Goal: Use online tool/utility: Utilize a website feature to perform a specific function

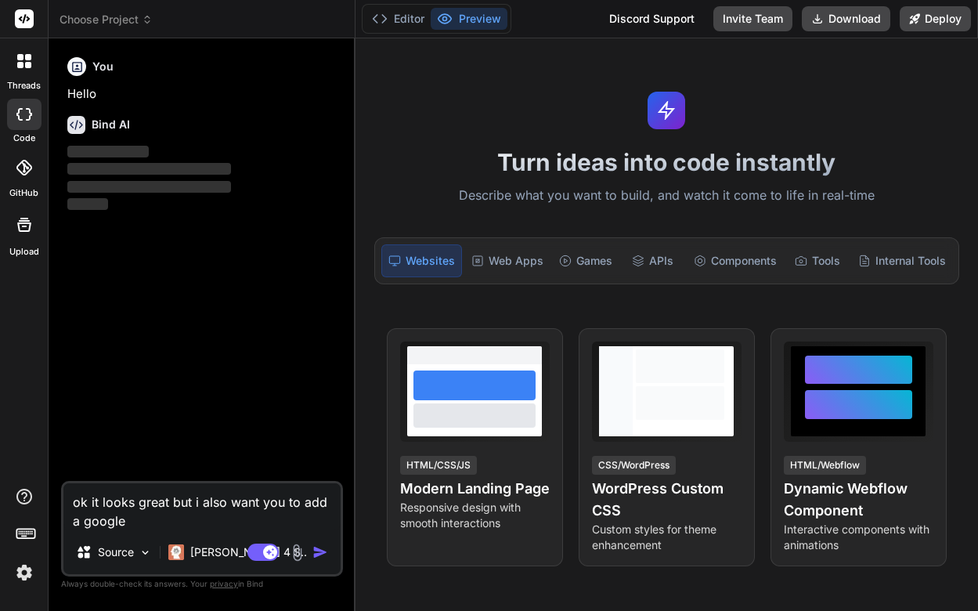
click at [25, 570] on img at bounding box center [24, 572] width 27 height 27
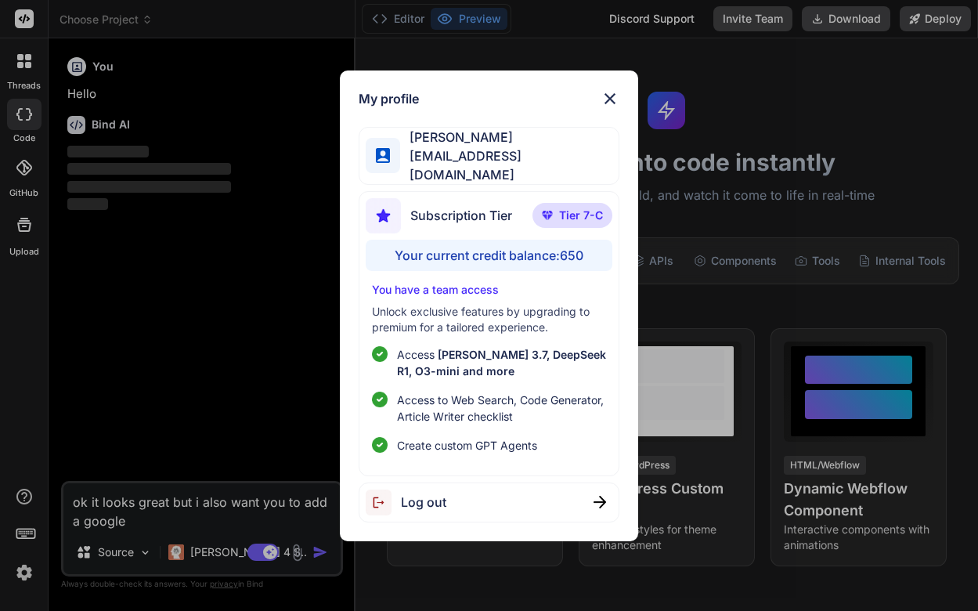
click at [611, 108] on img at bounding box center [609, 98] width 19 height 19
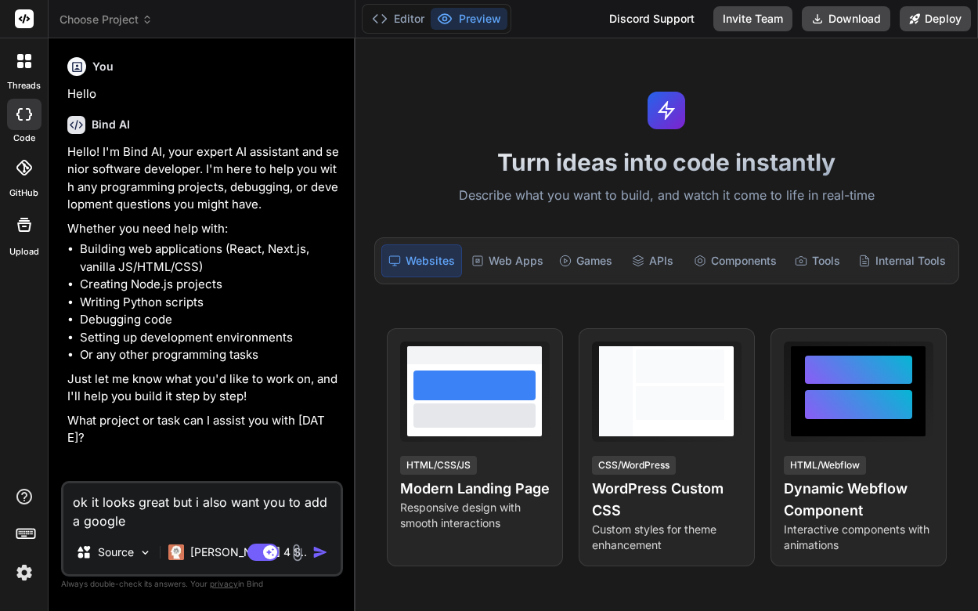
type textarea "x"
drag, startPoint x: 161, startPoint y: 520, endPoint x: 103, endPoint y: 463, distance: 81.4
click at [103, 463] on div "You Hello Bind AI Hello! I'm Bind AI, your expert AI assistant and senior softw…" at bounding box center [202, 330] width 282 height 559
paste textarea "Loremi d sitam consectetura, elitseddoe-tempo **INCI utlab etd magnaaliqua** en…"
type textarea "Loremi d sitam consectetura, elitseddoe-tempo **INCI utlab etd magnaaliqua** en…"
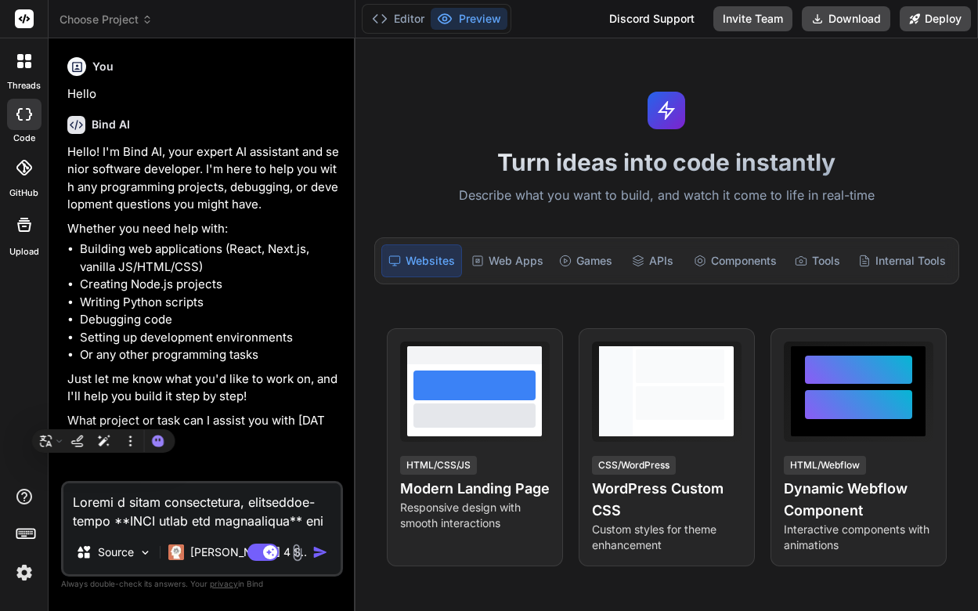
type textarea "x"
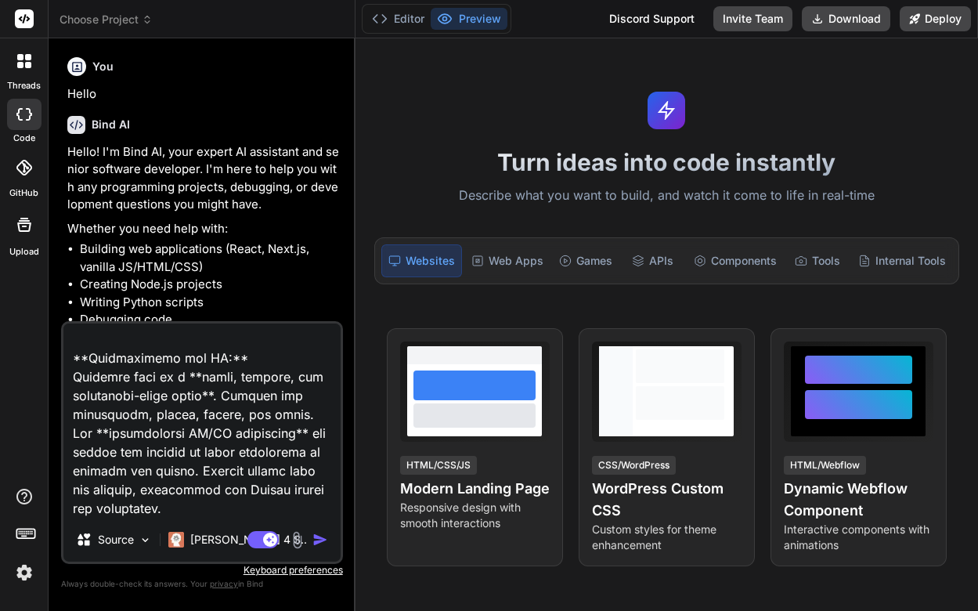
scroll to position [3140, 0]
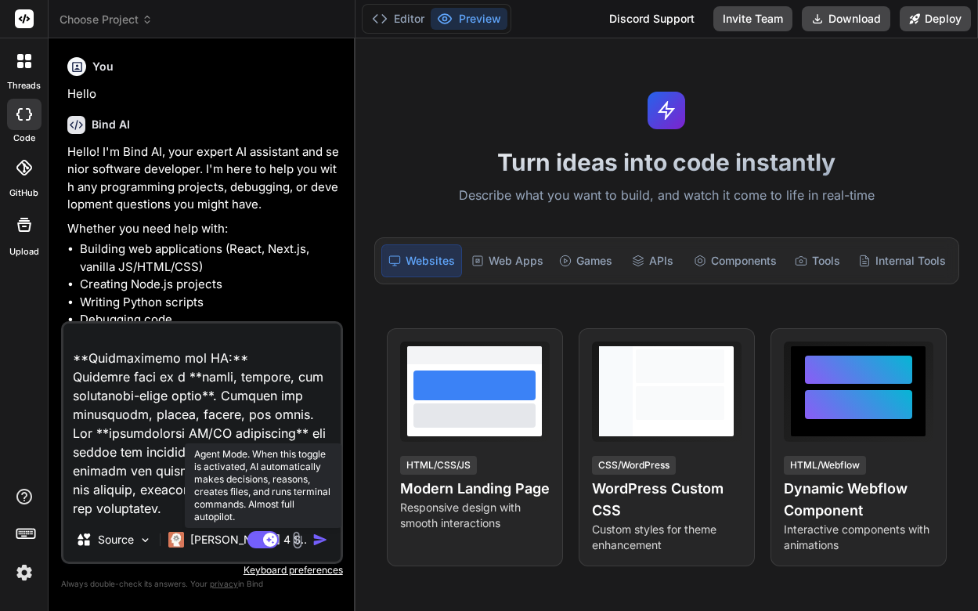
type textarea "Loremi d sitam consectetura, elitseddoe-tempo **INCI utlab etd magnaaliqua** en…"
click at [262, 543] on rect at bounding box center [262, 539] width 31 height 17
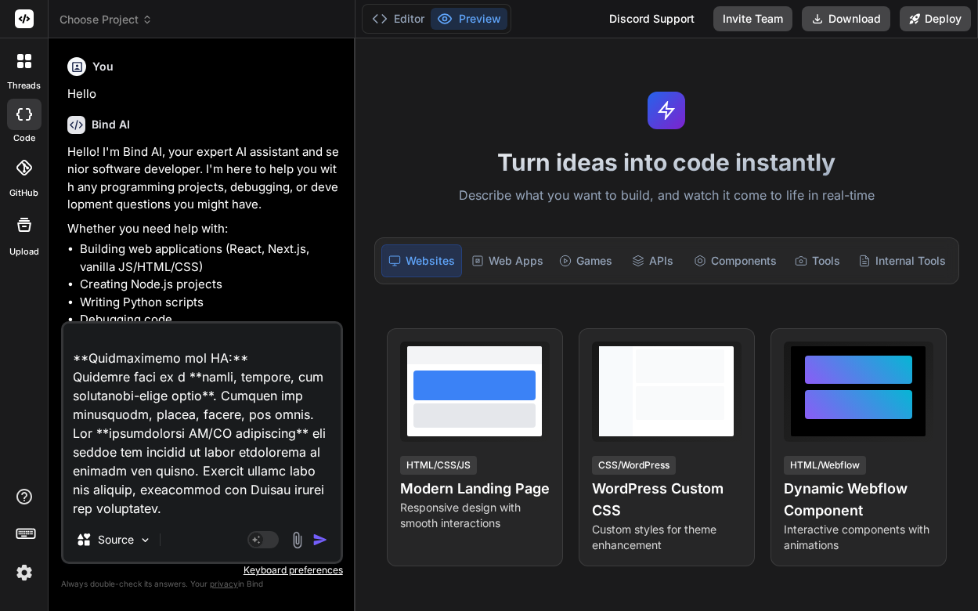
click at [320, 544] on img "button" at bounding box center [320, 539] width 16 height 16
type textarea "x"
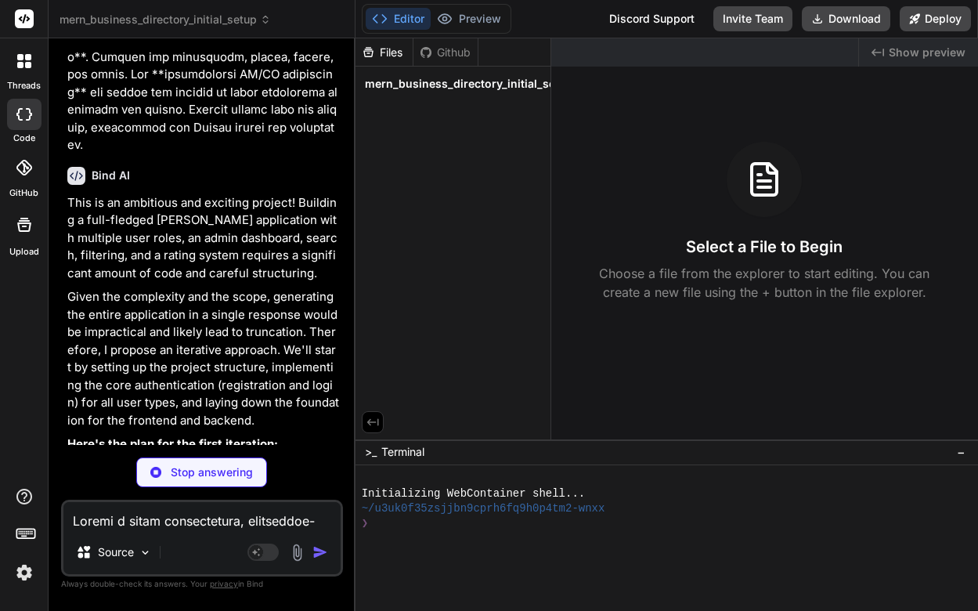
scroll to position [163, 0]
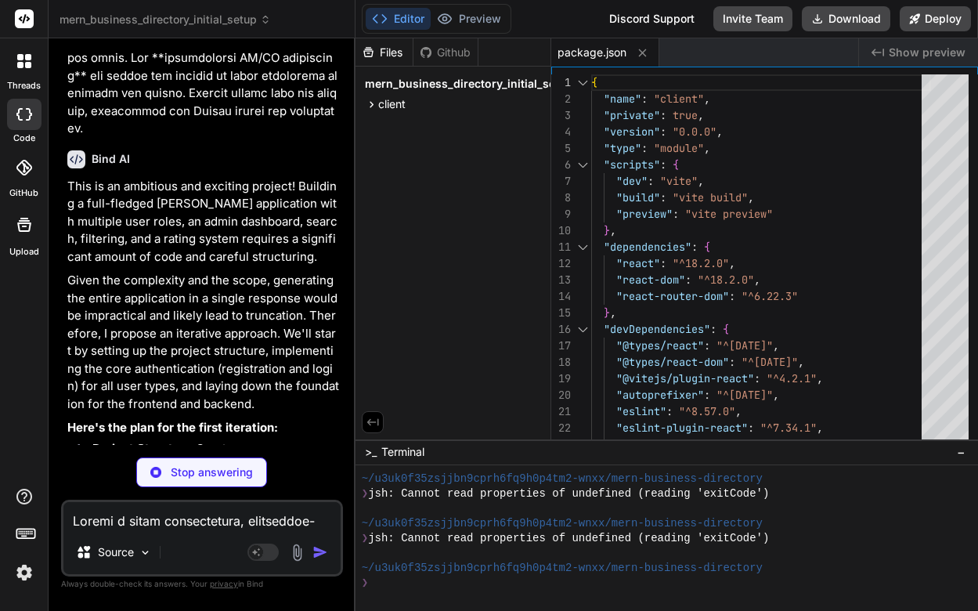
type textarea "x"
type textarea "target: '[URL]', // Backend server changeOrigin: true, rewrite: (path) => path.…"
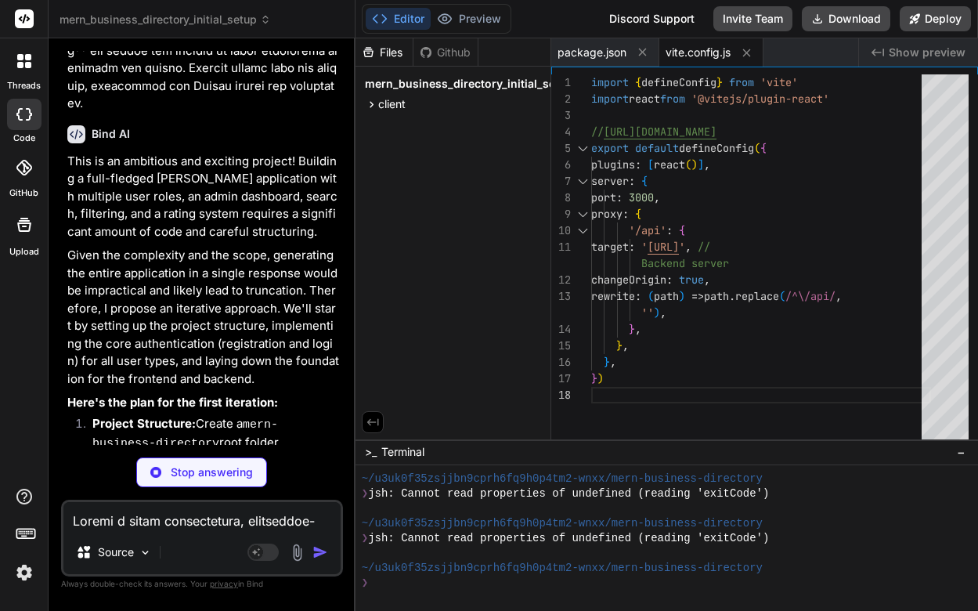
scroll to position [2028, 0]
type textarea "x"
type textarea "</head> <body> <div id="root"></div> <script type="module" src="/src/main.jsx">…"
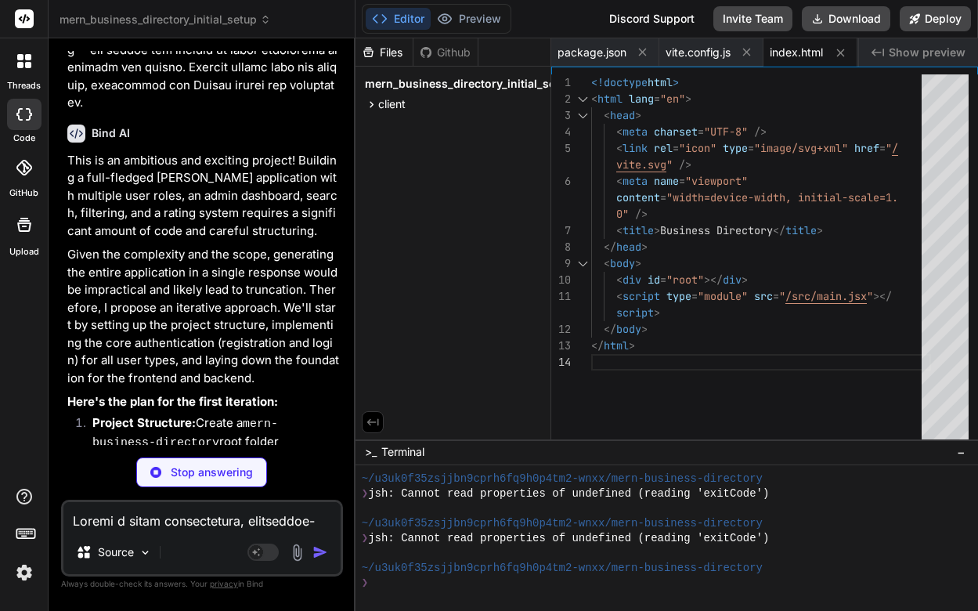
type textarea "x"
type textarea "serif: ['[PERSON_NAME]', 'serif'], }, }, }, plugins: [], }"
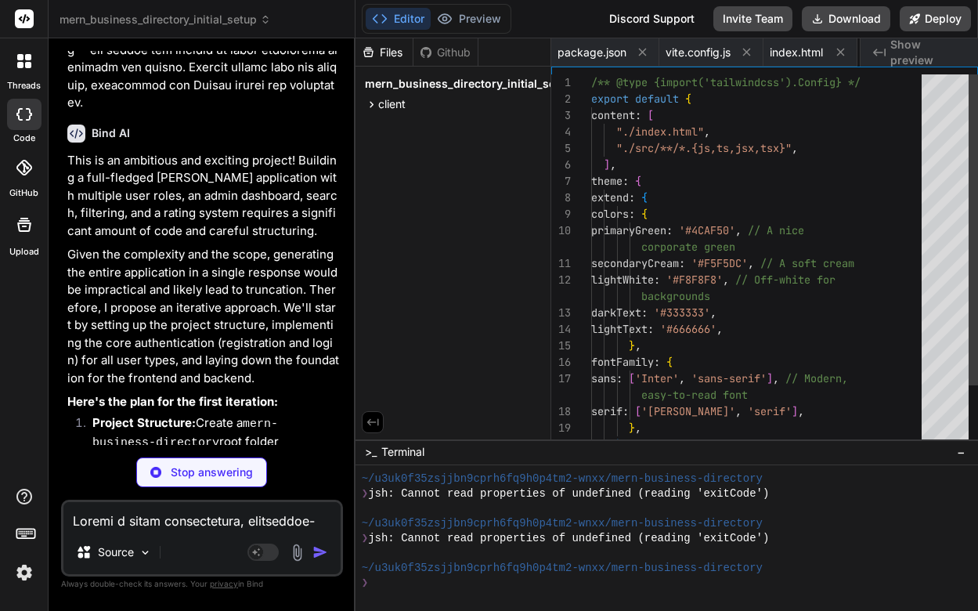
scroll to position [99, 0]
type textarea "x"
type textarea "}"
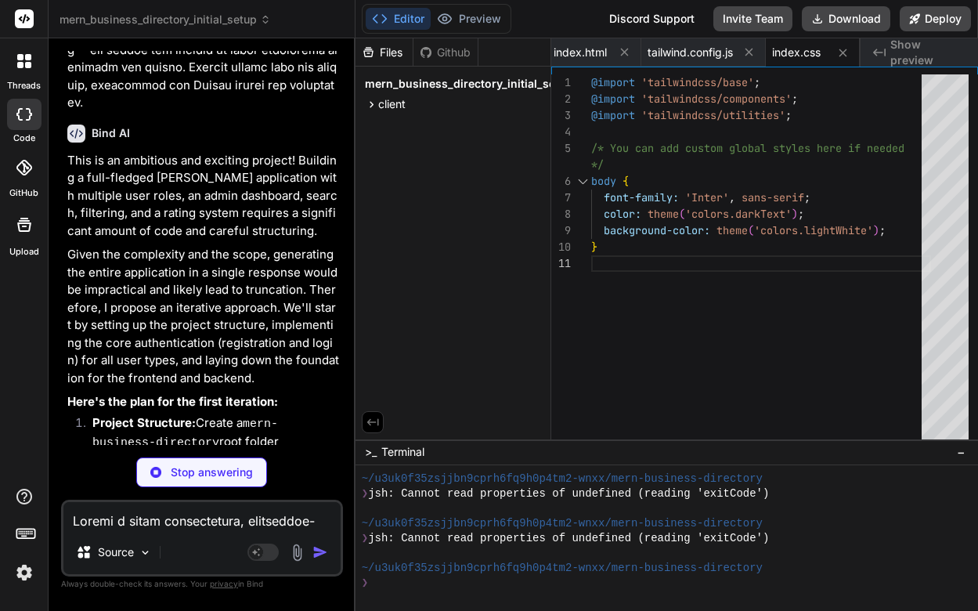
scroll to position [0, 313]
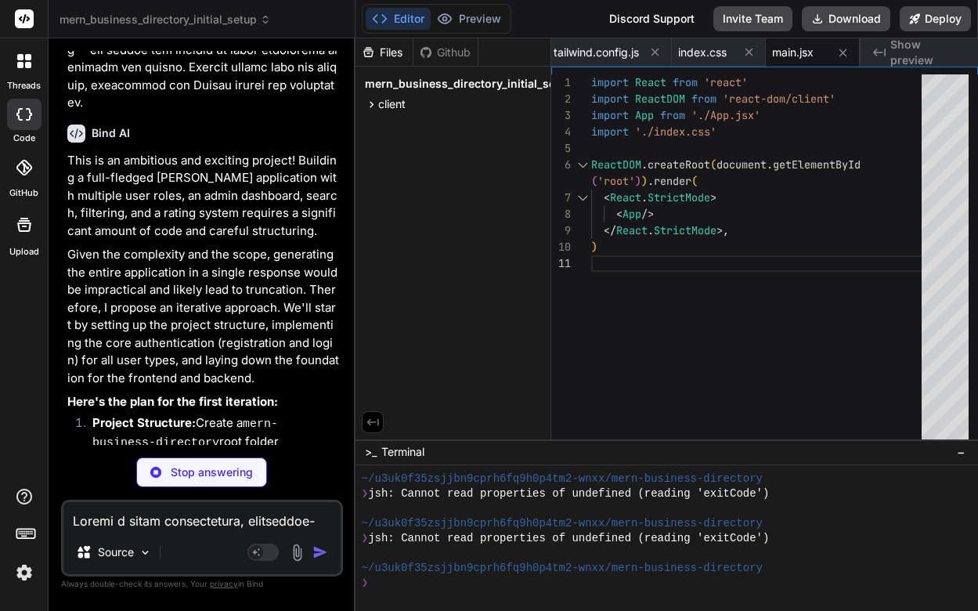
type textarea "x"
type textarea "} export default App;"
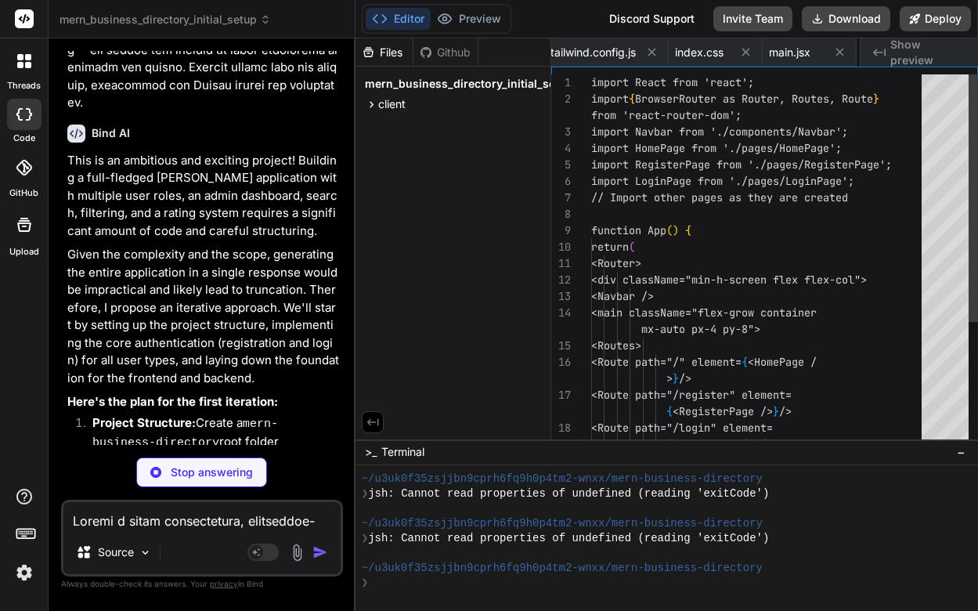
scroll to position [0, 407]
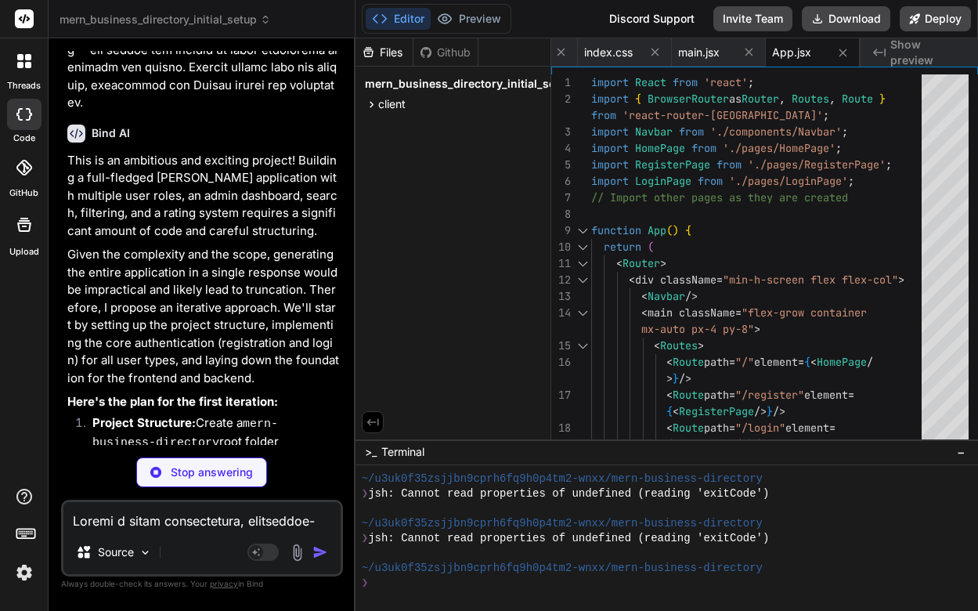
type textarea "x"
type textarea ")} </div> </div> </nav> ); } export default Navbar;"
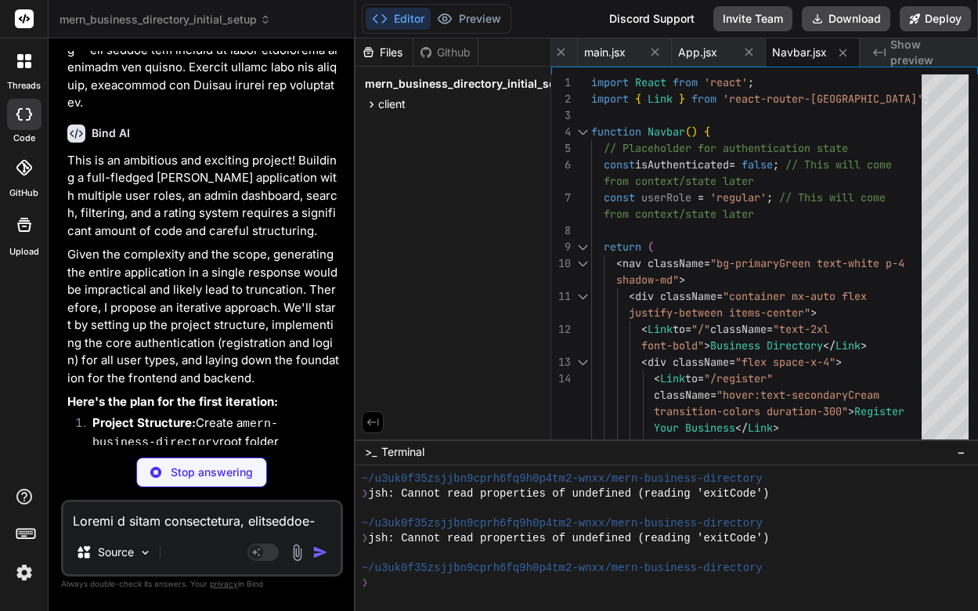
type textarea "x"
type textarea "export default HomePage;"
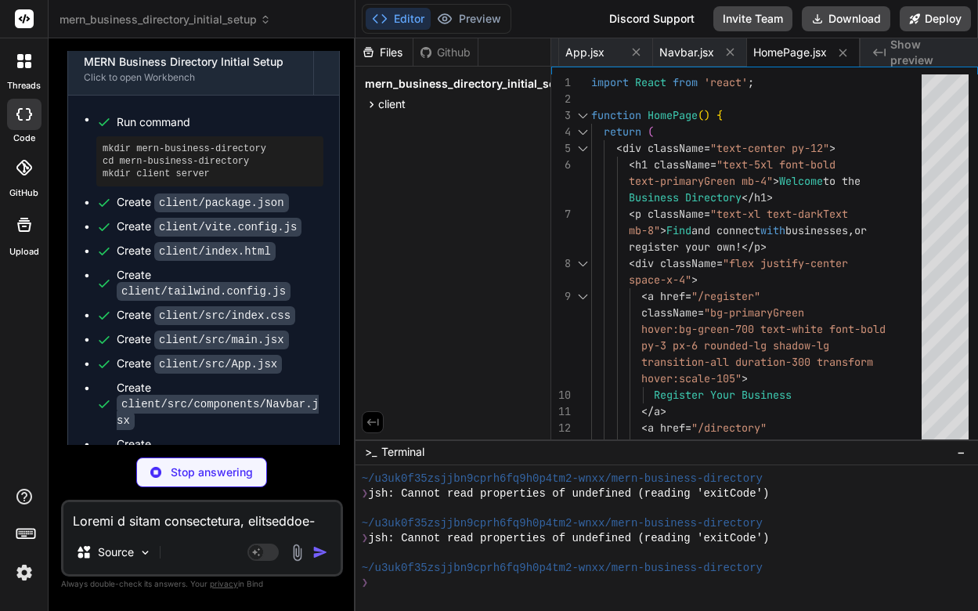
scroll to position [3133, 0]
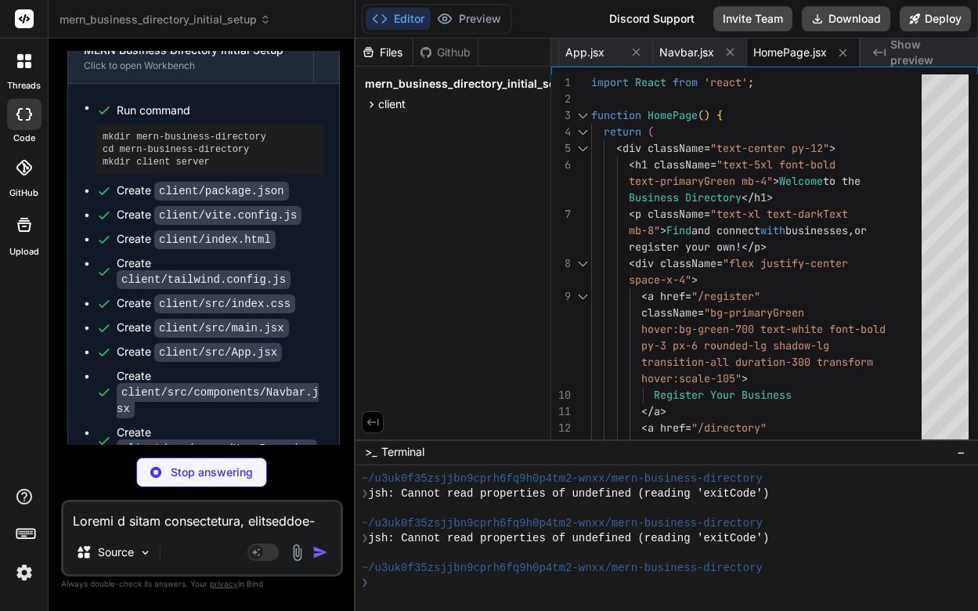
type textarea "x"
type textarea "</div> ); } export default RegisterPage;"
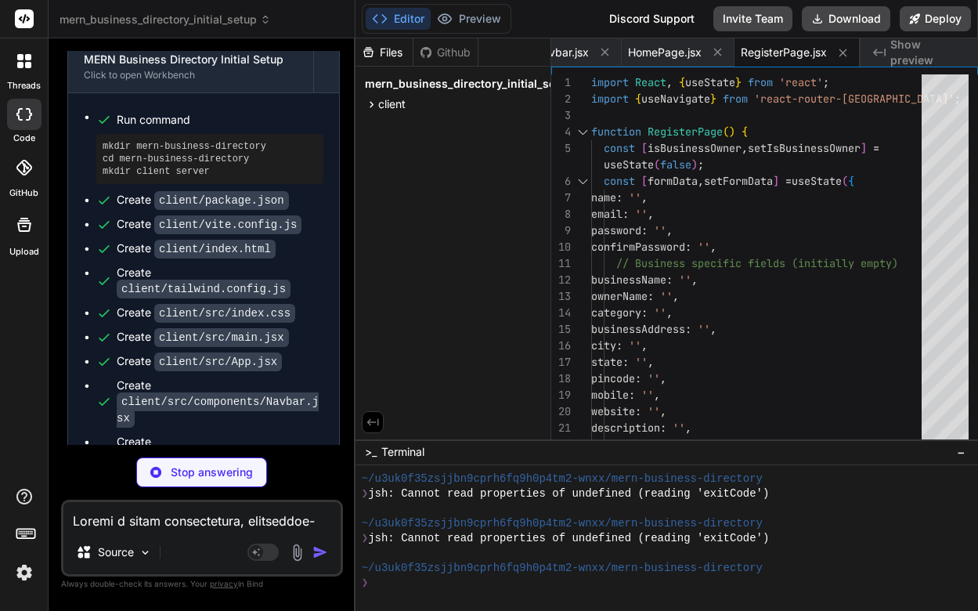
scroll to position [3196, 0]
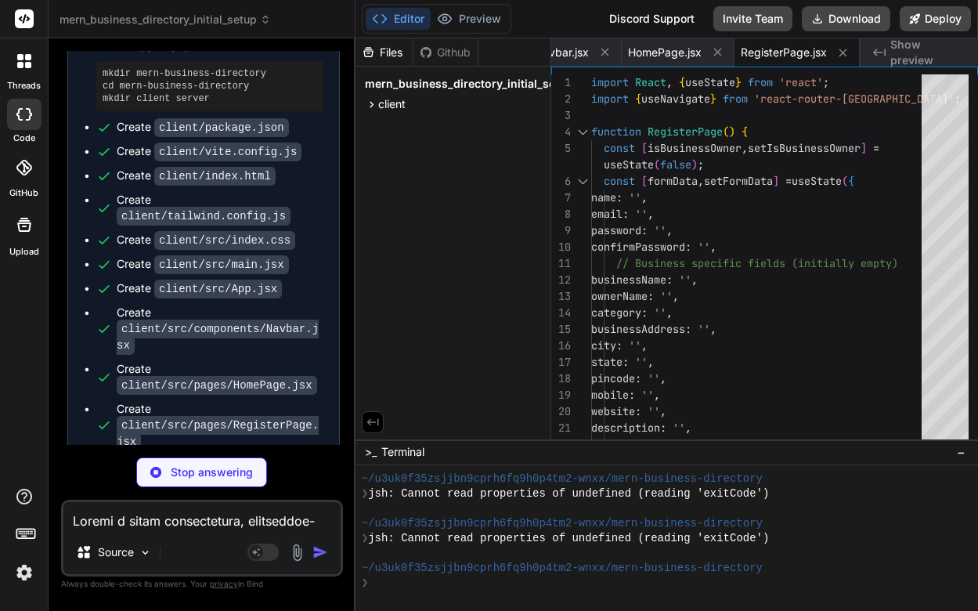
type textarea "x"
type textarea "export default LoginPage;"
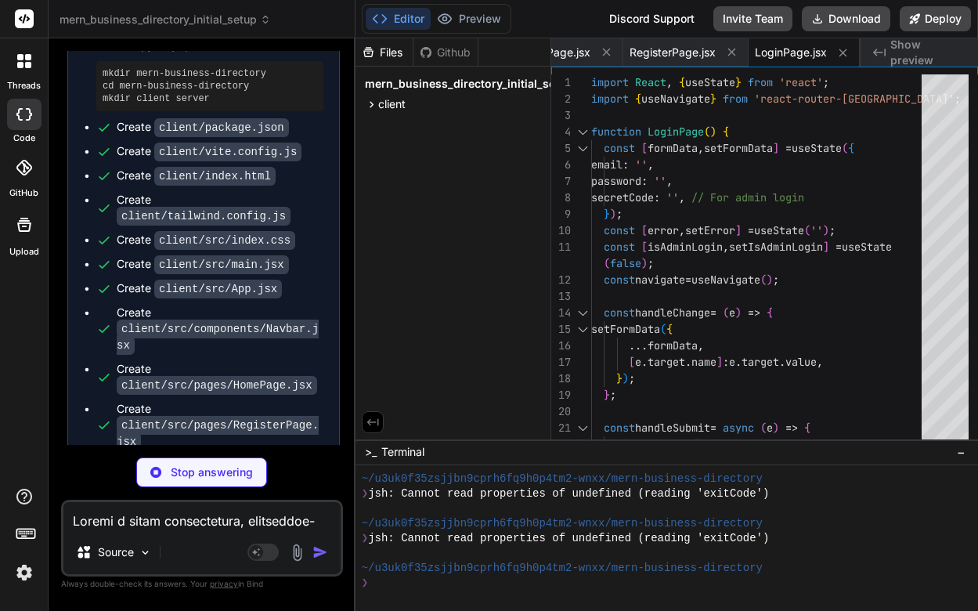
type textarea "x"
type textarea ""mongoose": "^8.3.2" }, "devDependencies": { "nodemon": "^3.1.0" } }"
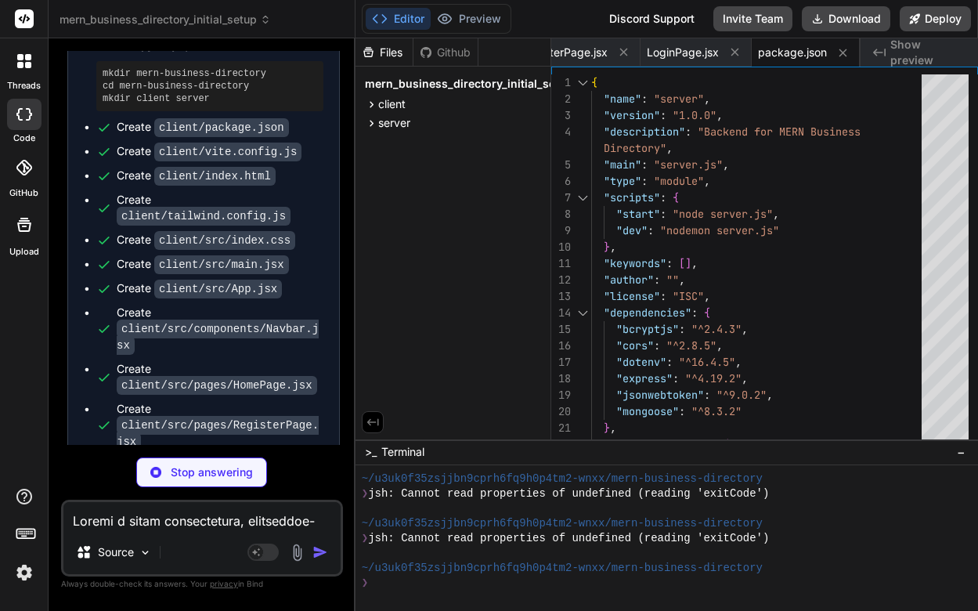
type textarea "x"
type textarea "PORT=5000 MONGO_URI=mongodb://localhost:27017/business_directory JWT_SECRET=sup…"
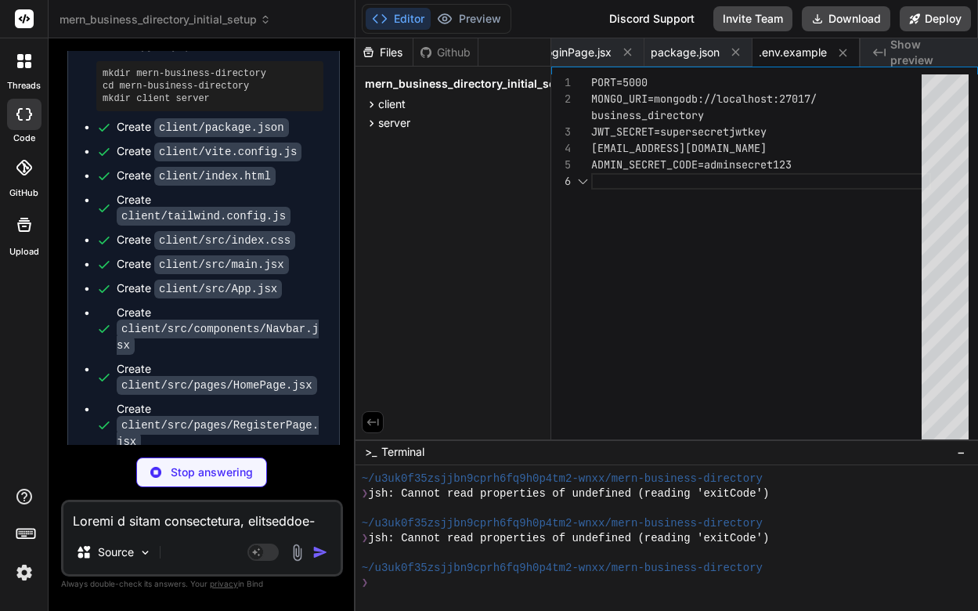
scroll to position [99, 0]
type textarea "x"
type textarea "});"
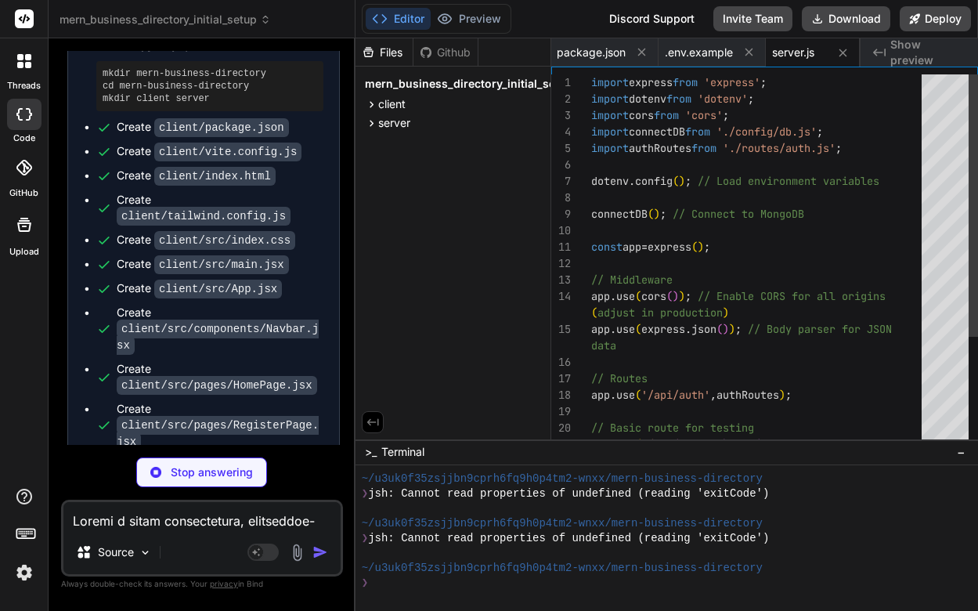
scroll to position [3291, 0]
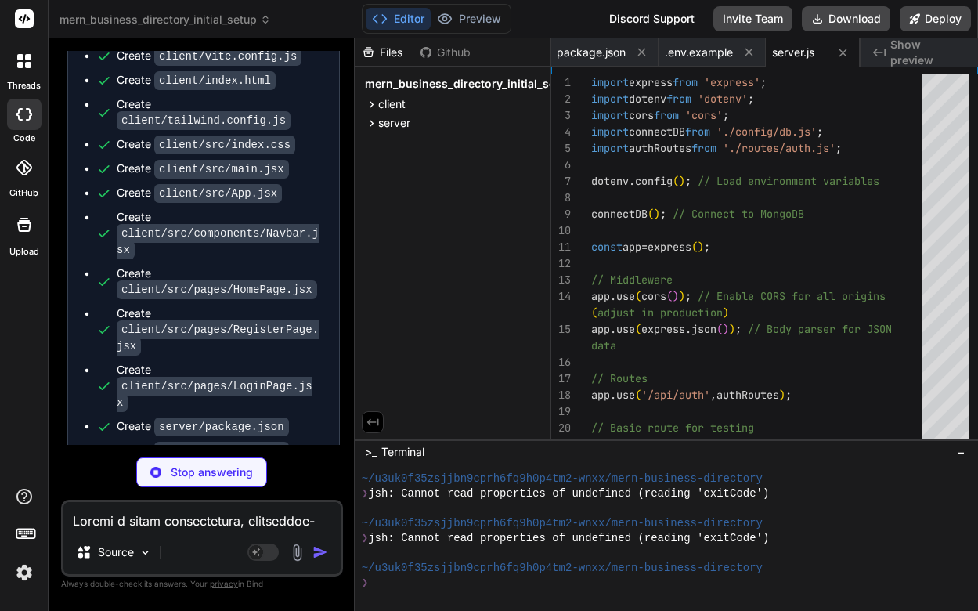
type textarea "x"
type textarea "[DOMAIN_NAME]}`); } catch (error) { console.error(`Error: ${error.message}`); p…"
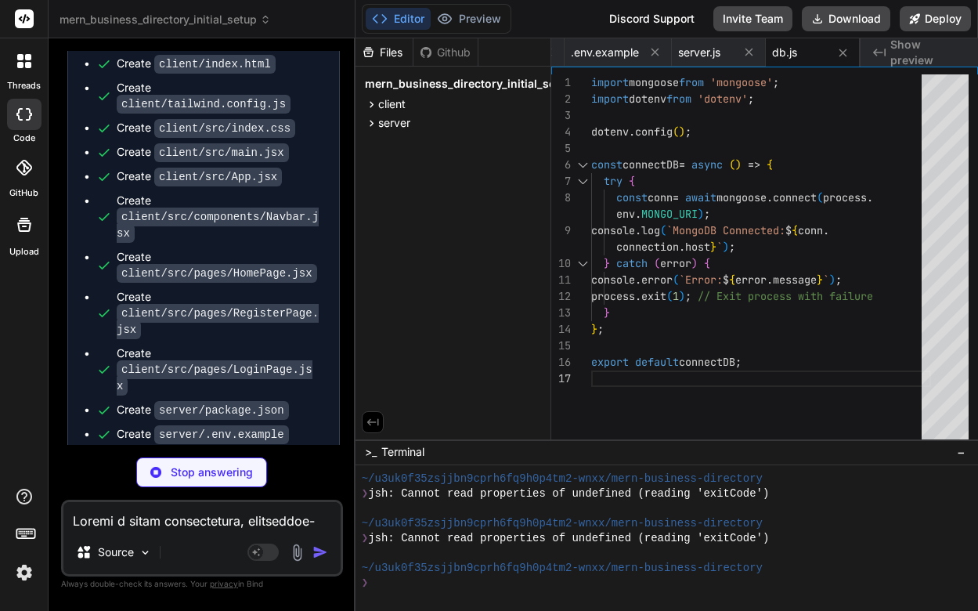
type textarea "x"
type textarea "(enteredPassword) { return await [DOMAIN_NAME](enteredPassword, this.password);…"
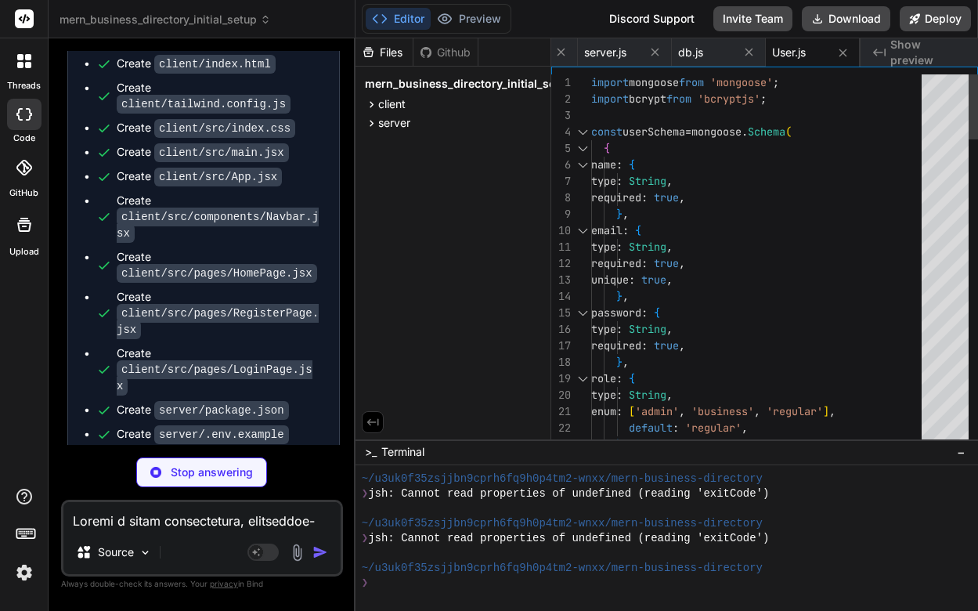
type textarea "x"
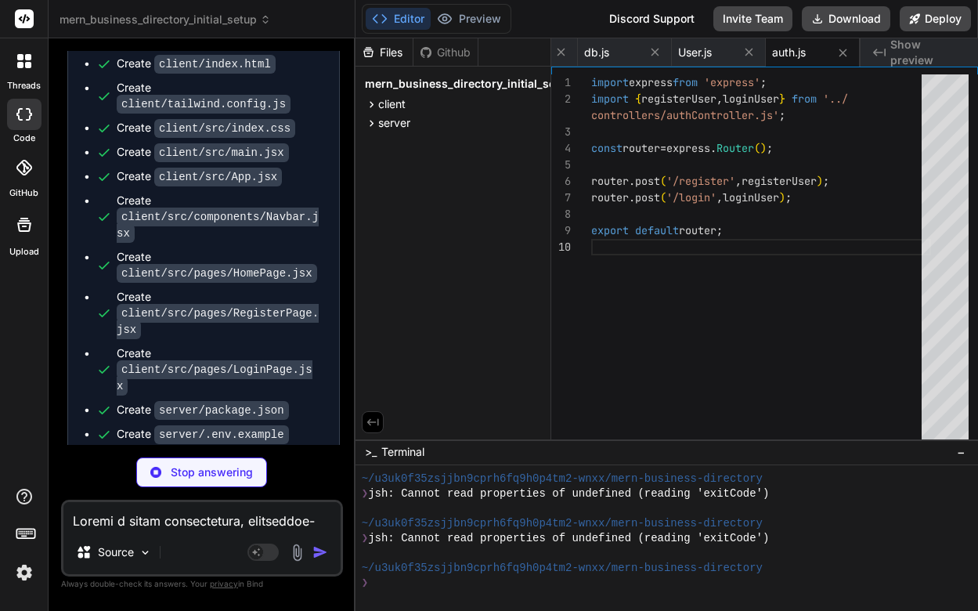
scroll to position [3395, 0]
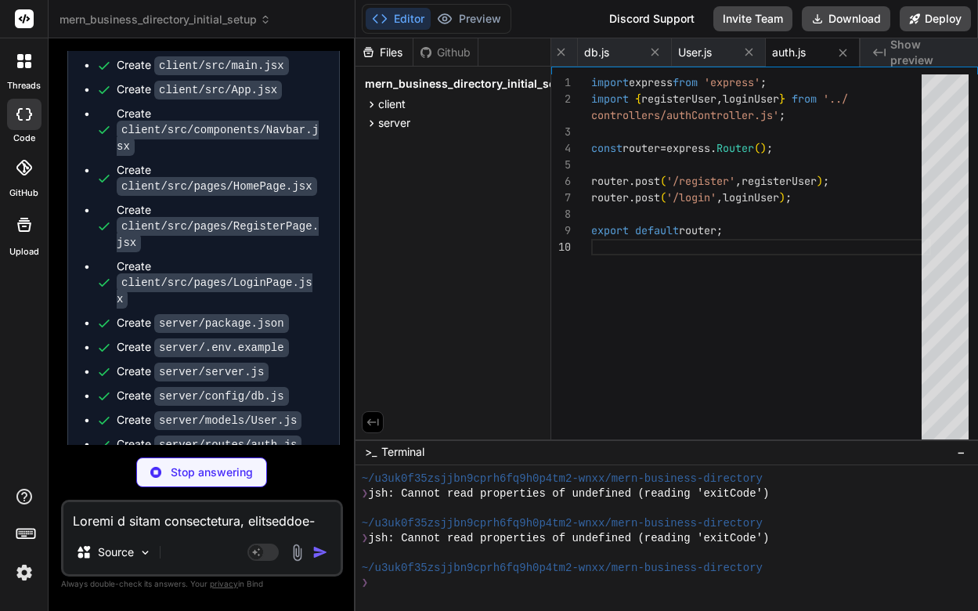
type textarea "x"
type textarea "console.error(error); res.status(500).json({ message: 'Server error during logi…"
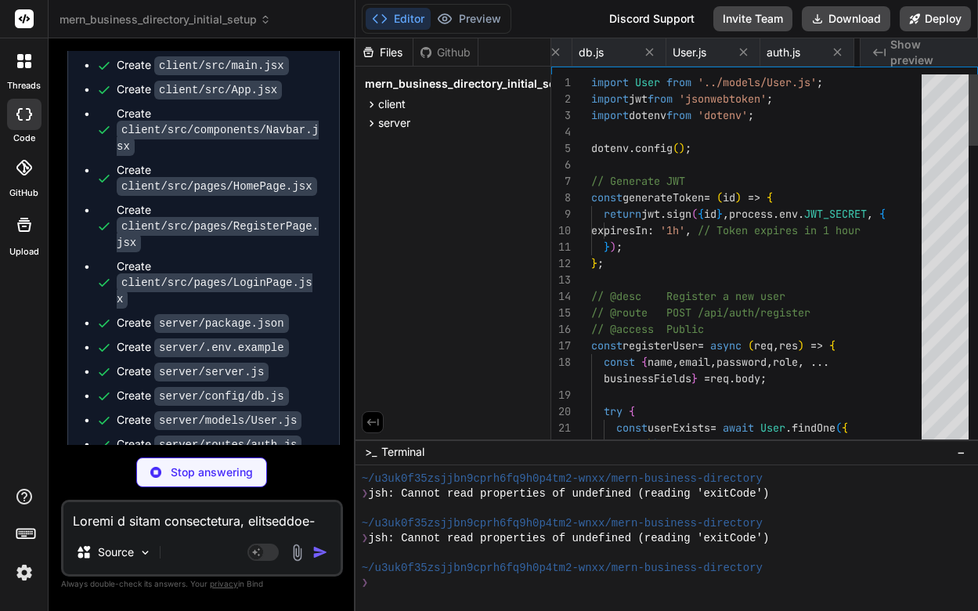
scroll to position [0, 1567]
type textarea "x"
type textarea "for businesses. - **Admin Dashboard:** Full CRUD operations for users, FAQ mana…"
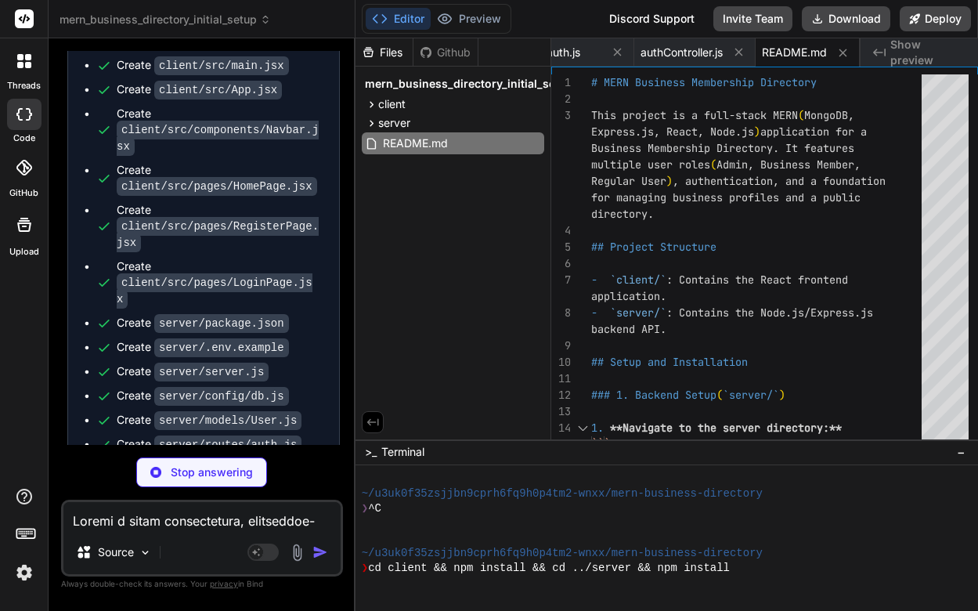
type textarea "x"
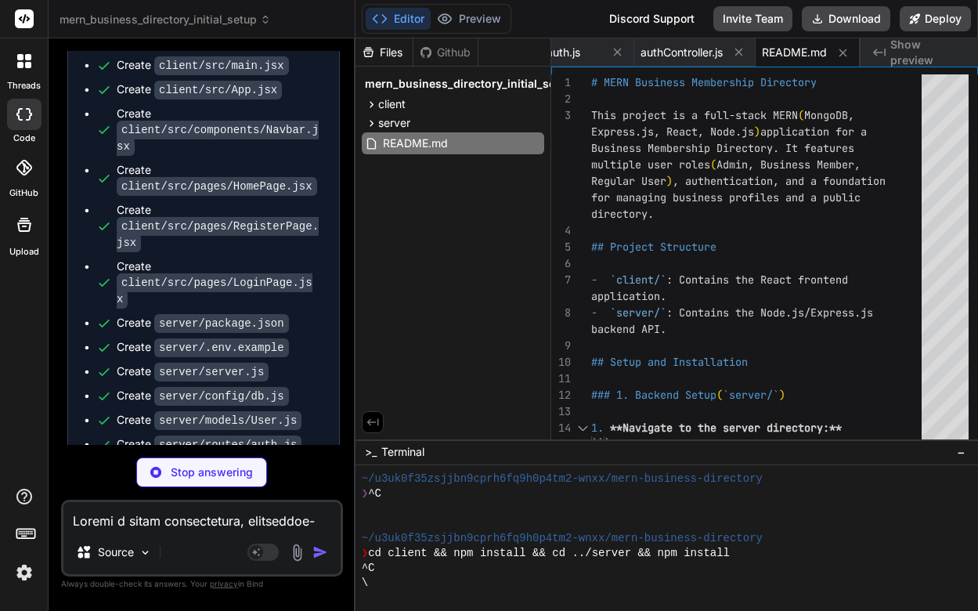
scroll to position [252, 0]
type textarea "- **Admin Dashboard:** Full CRUD operations for users, FAQ management, and cont…"
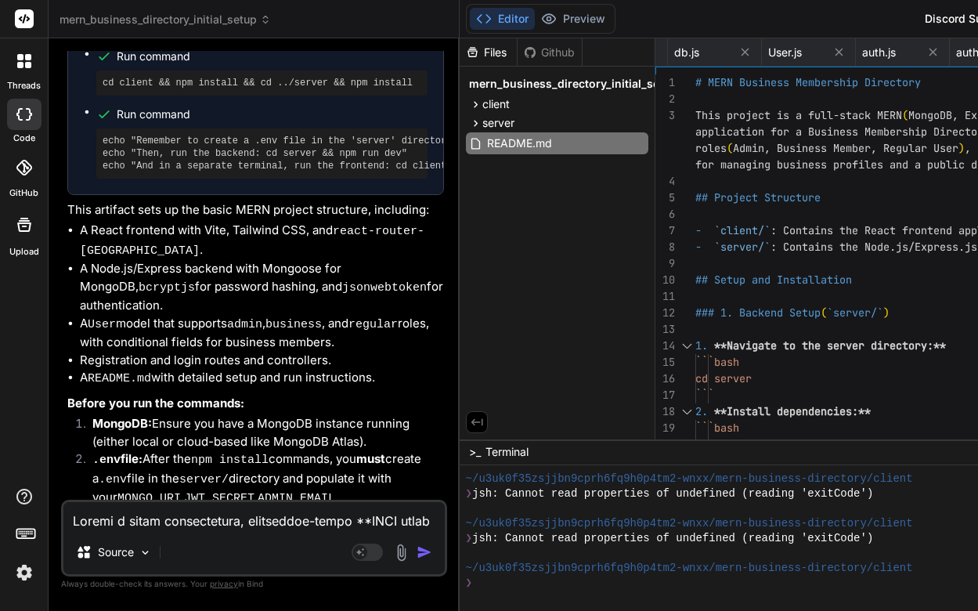
scroll to position [3014, 0]
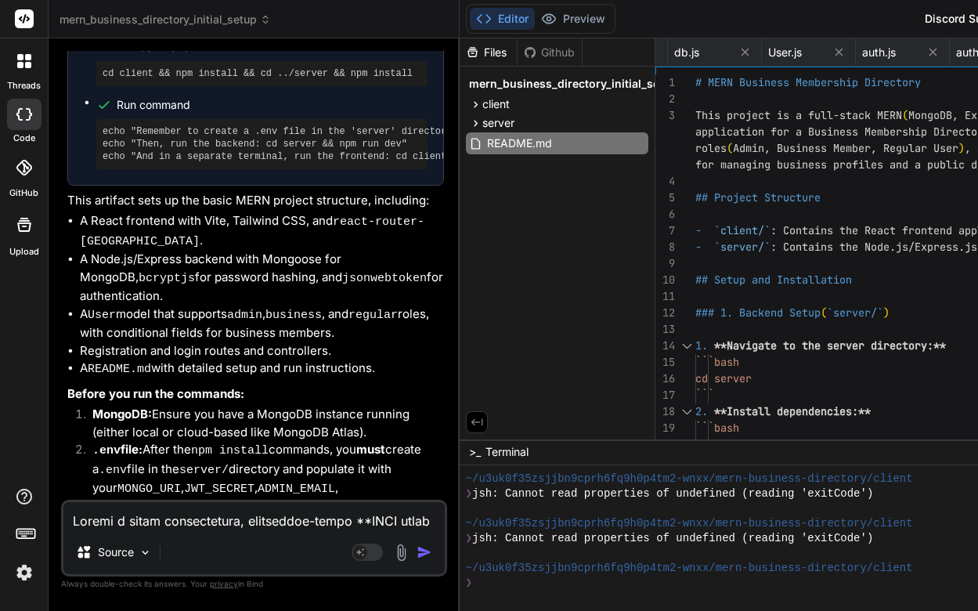
click at [322, 405] on li "MongoDB: Ensure you have a MongoDB instance running (either local or cloud-base…" at bounding box center [262, 422] width 364 height 35
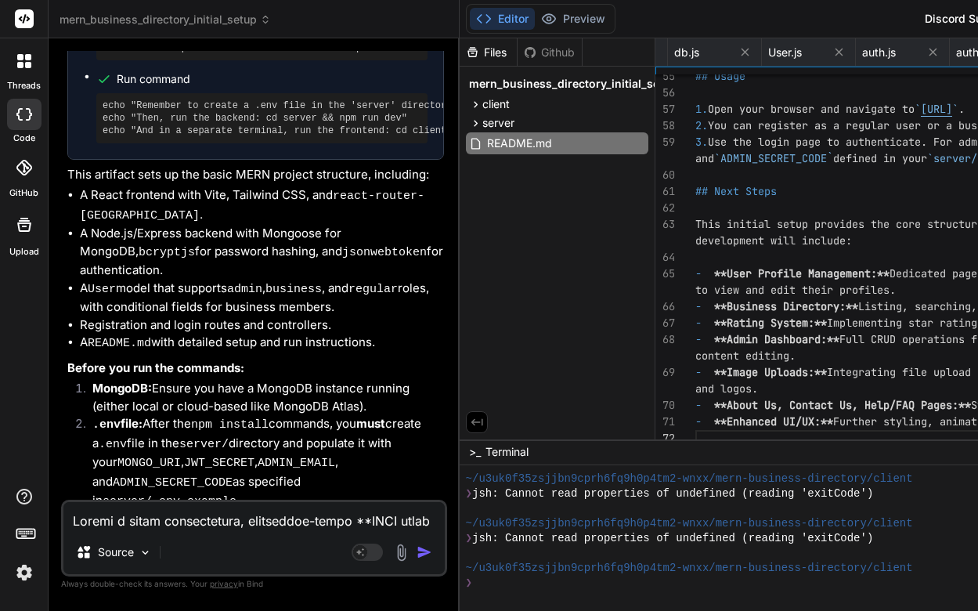
scroll to position [3039, 0]
click at [528, 50] on icon at bounding box center [530, 52] width 13 height 13
click at [539, 56] on div "Github" at bounding box center [549, 53] width 64 height 16
click at [506, 56] on div "Files" at bounding box center [487, 53] width 57 height 16
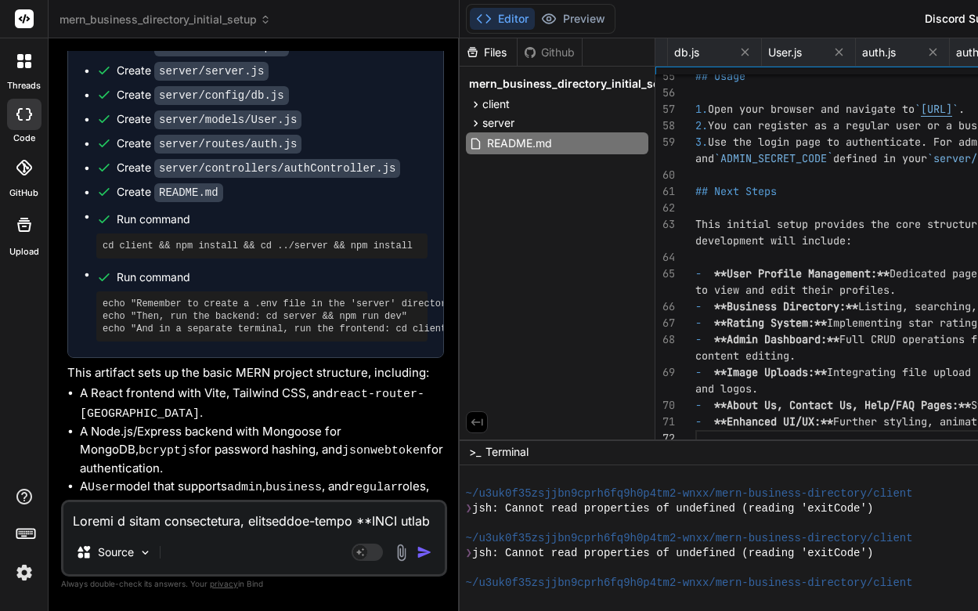
scroll to position [743, 0]
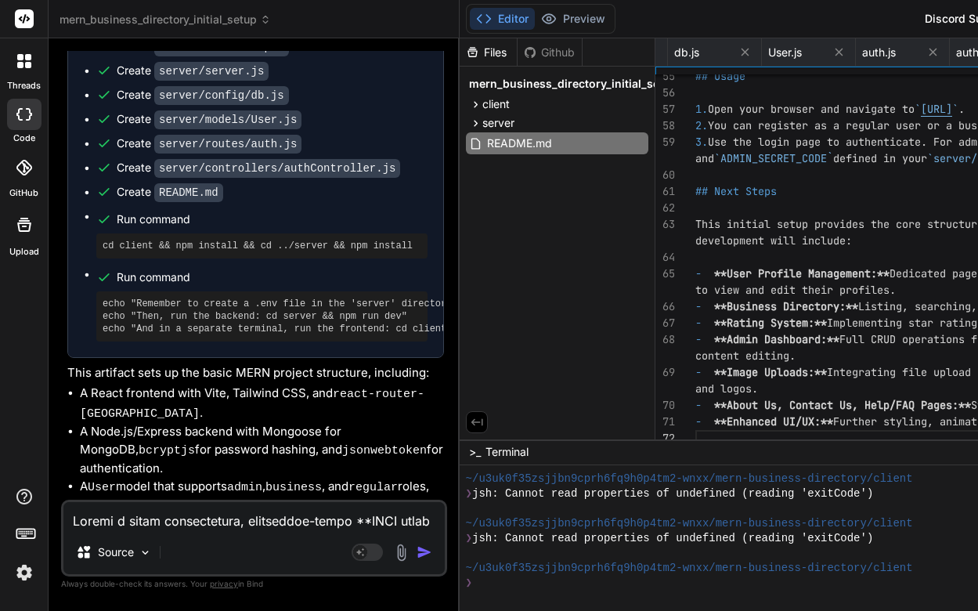
click at [497, 588] on div "❯" at bounding box center [763, 582] width 594 height 15
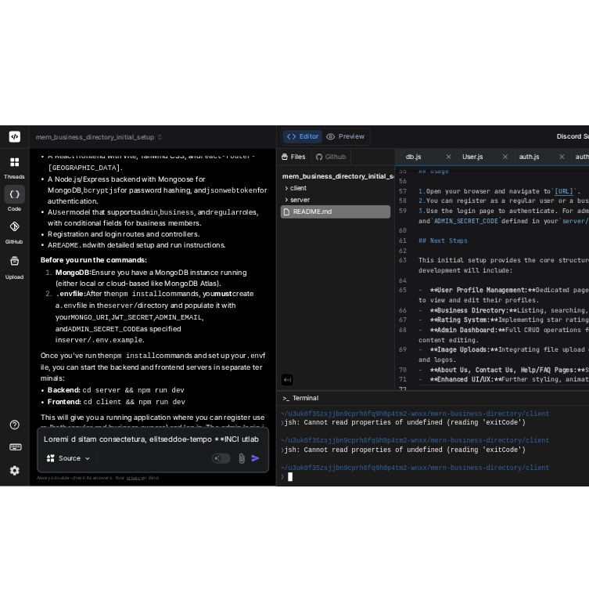
scroll to position [698, 0]
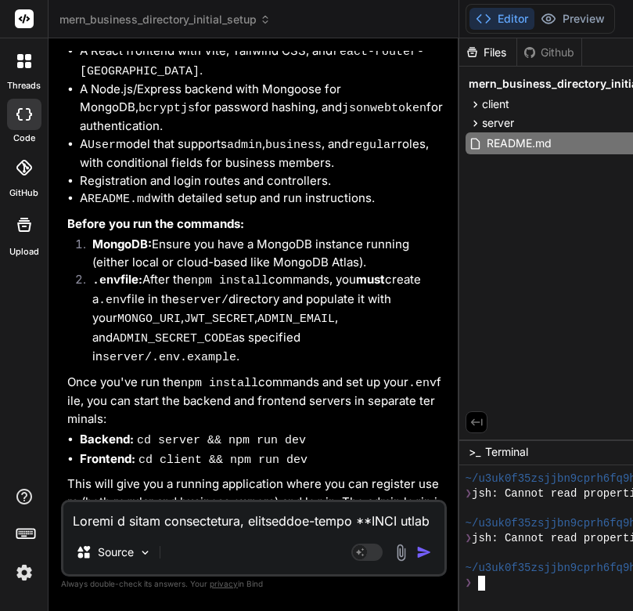
type textarea "x"
type textarea "ss."
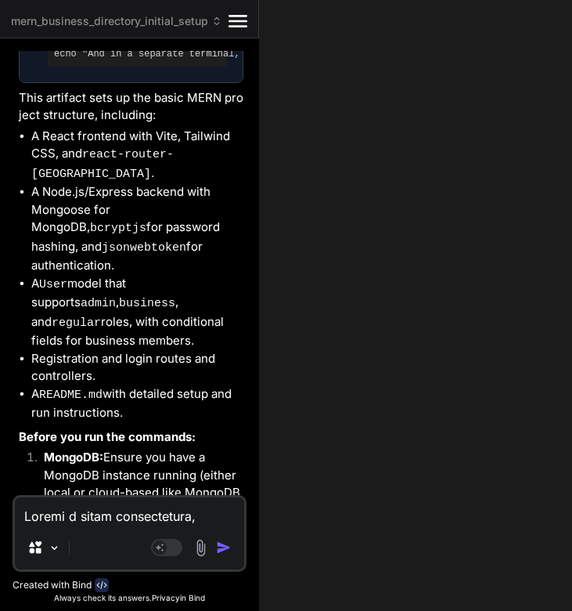
type textarea "x"
type textarea "- **Admin Dashboard:** Full CRUD operations for users, FAQ management, and cont…"
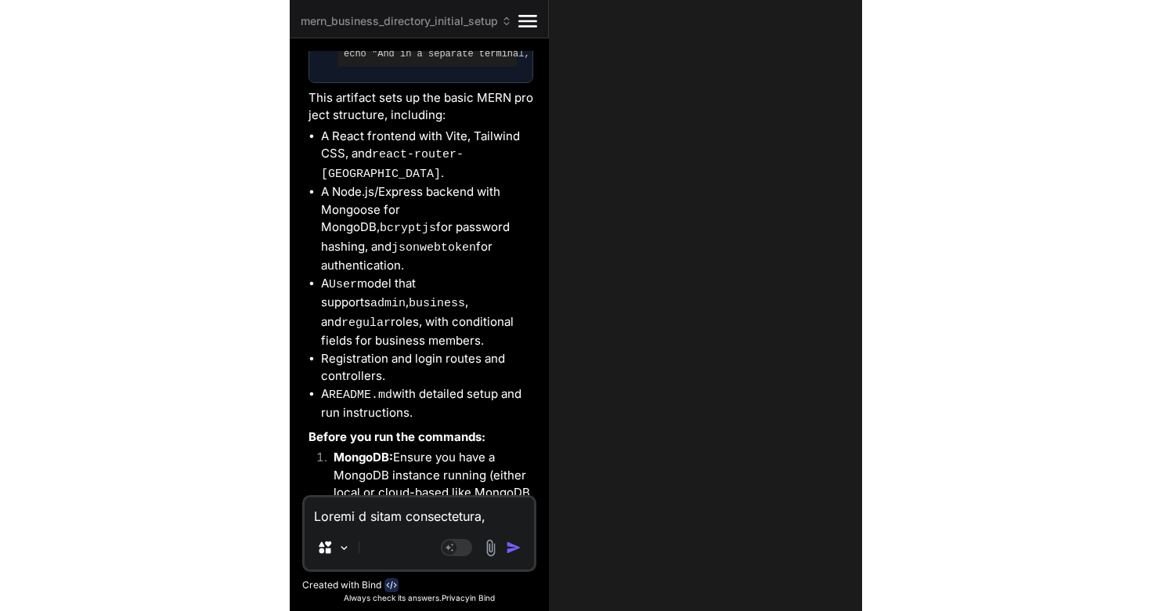
scroll to position [99, 0]
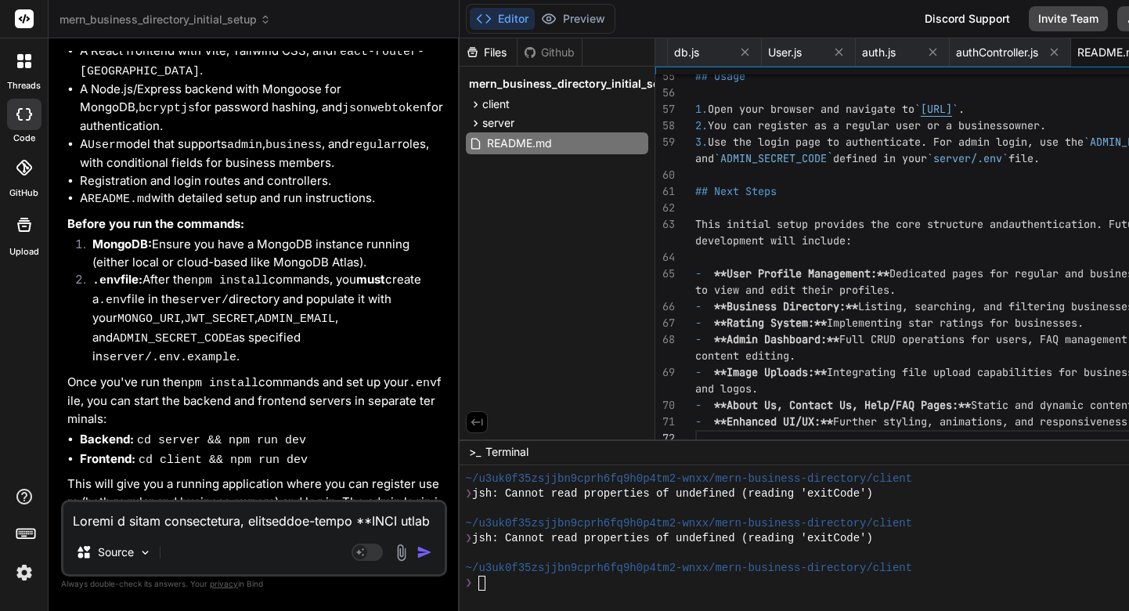
type textarea "x"
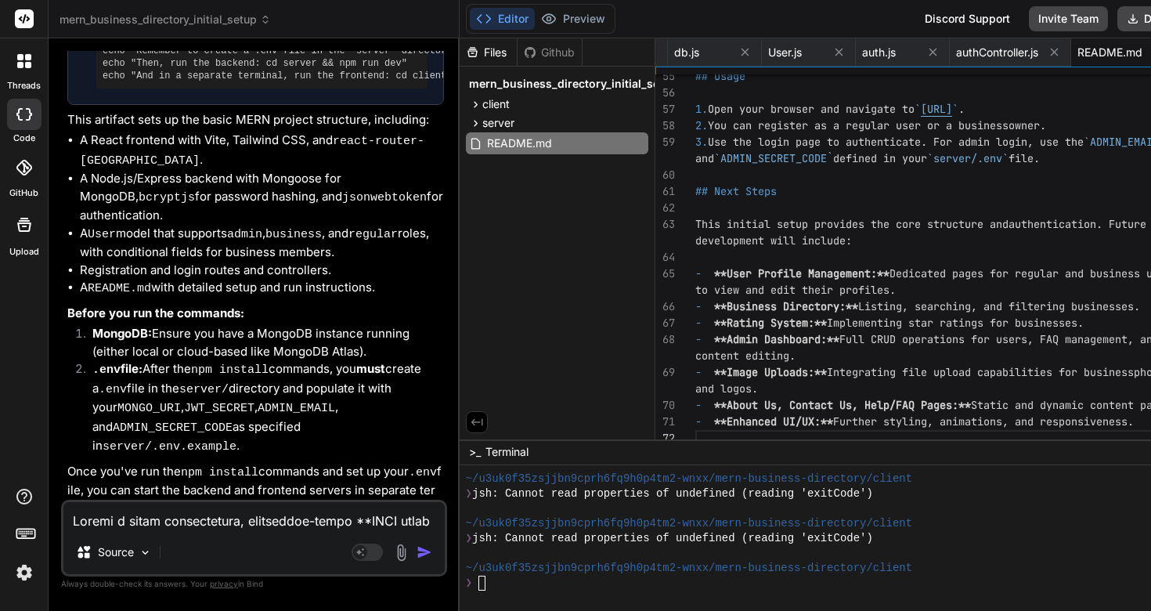
scroll to position [3100, 0]
